Goal: Navigation & Orientation: Go to known website

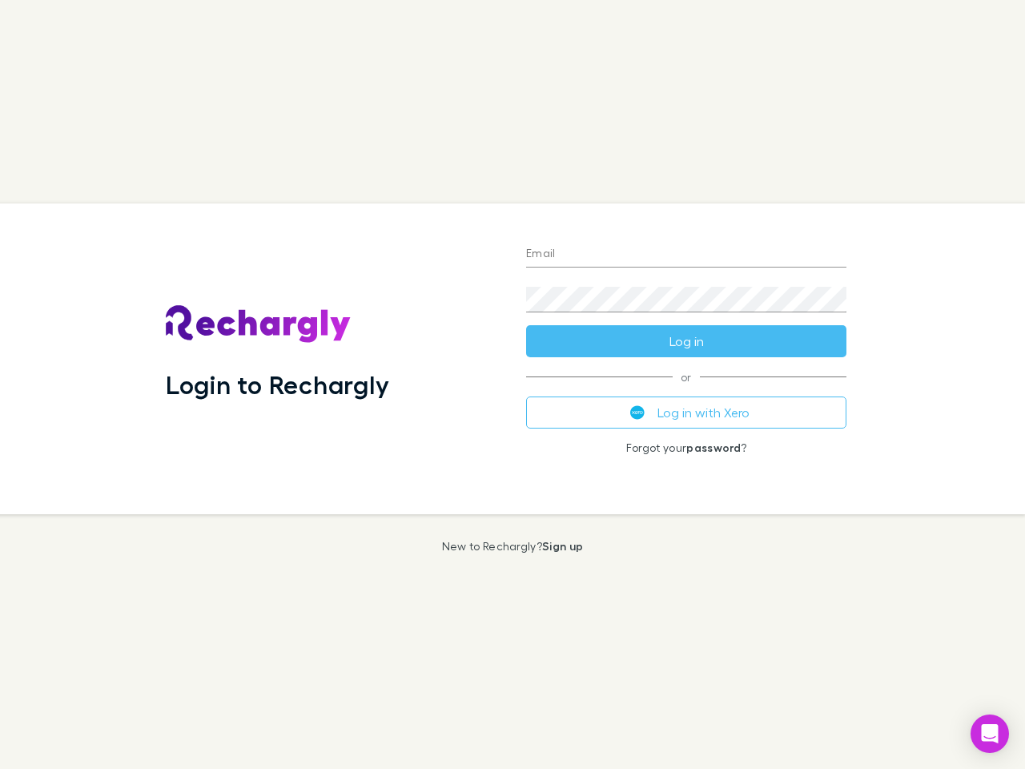
click at [512, 384] on div "Login to Rechargly" at bounding box center [333, 358] width 360 height 311
click at [686, 255] on input "Email" at bounding box center [686, 255] width 320 height 26
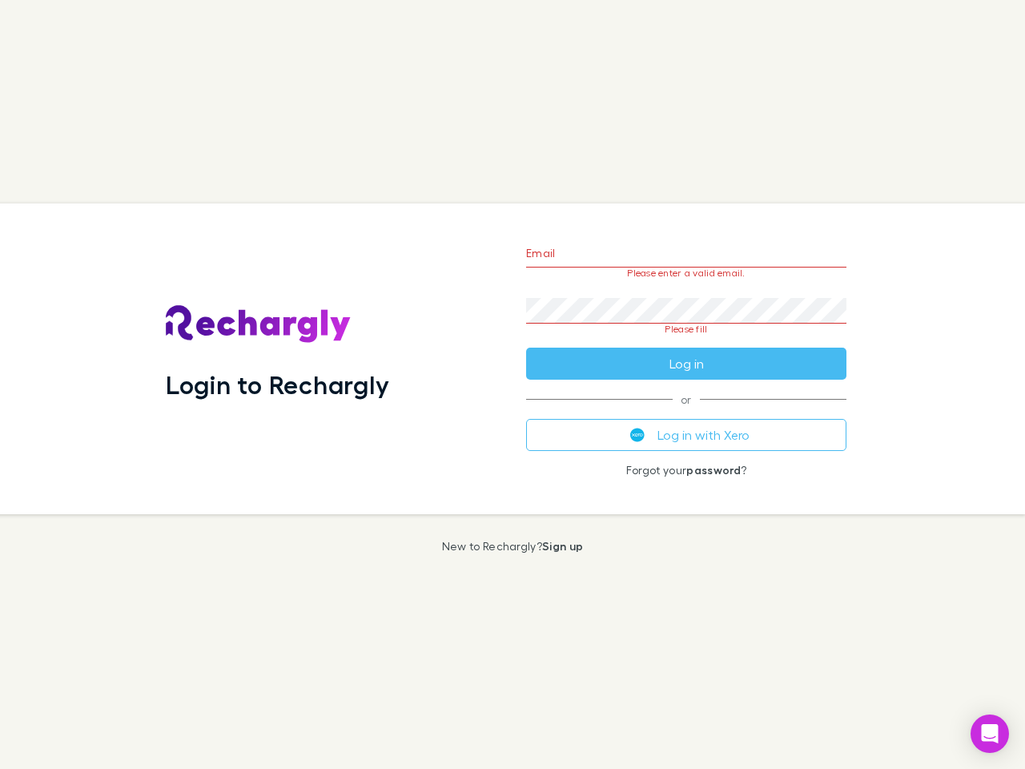
click at [686, 341] on form "Email Please enter a valid email. Password Please fill Log in" at bounding box center [686, 304] width 320 height 151
click at [686, 412] on div "Email Please enter a valid email. Password Please fill Log in or Log in with Xe…" at bounding box center [686, 358] width 346 height 311
click at [990, 733] on icon "Open Intercom Messenger" at bounding box center [990, 733] width 17 height 19
